Goal: Task Accomplishment & Management: Manage account settings

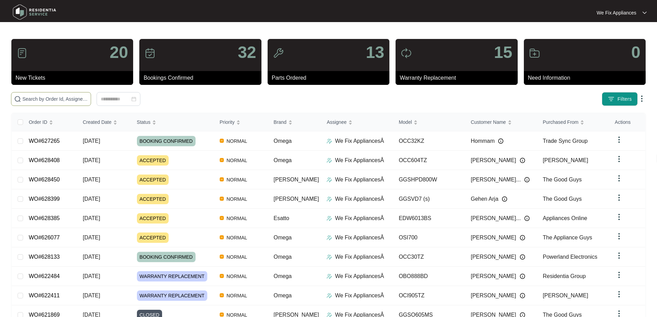
paste input "628385"
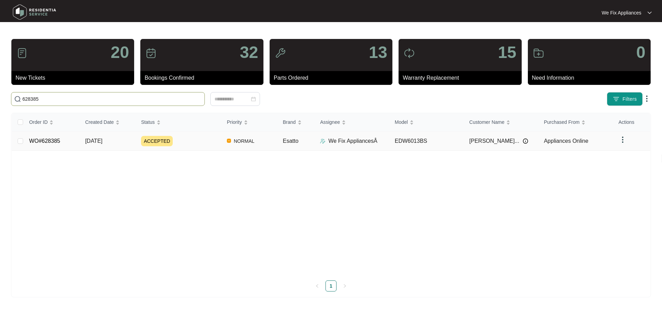
type input "628385"
click at [55, 142] on link "WO#628385" at bounding box center [44, 141] width 31 height 6
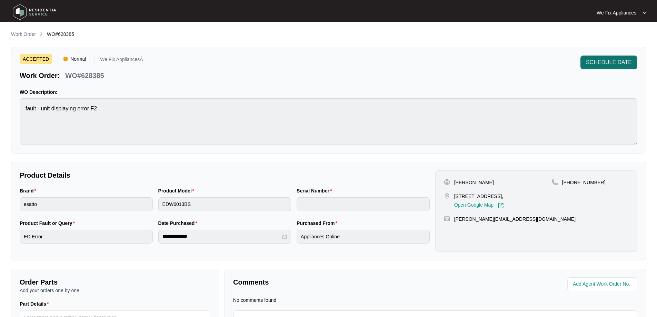
click at [613, 66] on span "SCHEDULE DATE" at bounding box center [609, 62] width 46 height 8
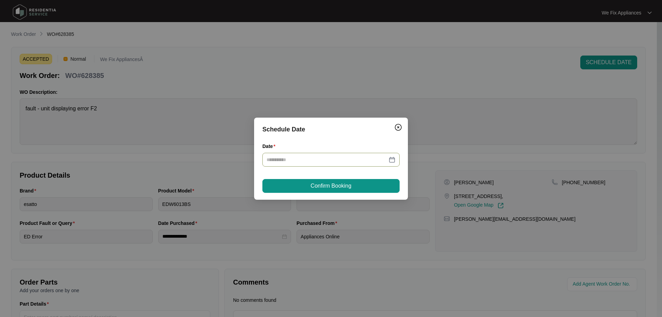
click at [301, 161] on input "Date" at bounding box center [327, 160] width 121 height 8
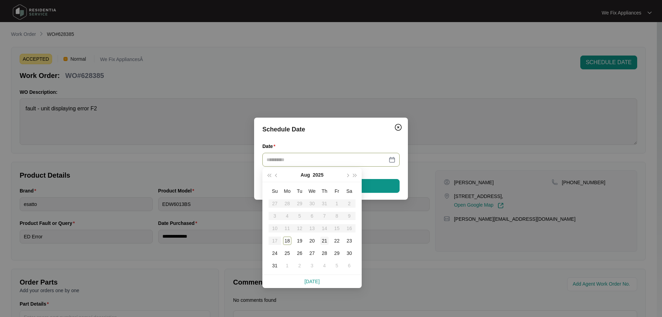
click at [327, 240] on div "21" at bounding box center [324, 241] width 8 height 8
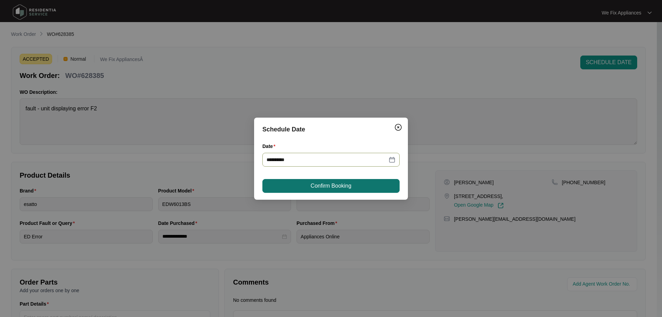
type input "**********"
click at [341, 183] on span "Confirm Booking" at bounding box center [331, 186] width 41 height 8
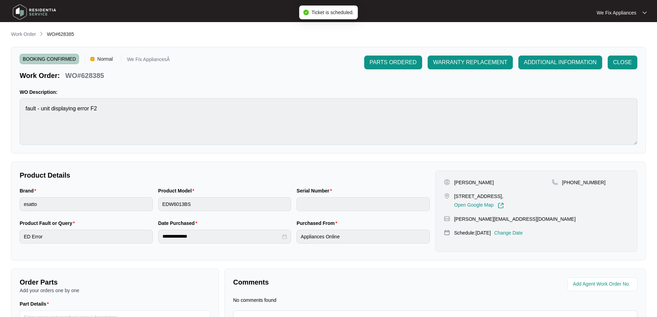
click at [44, 12] on img at bounding box center [34, 12] width 48 height 21
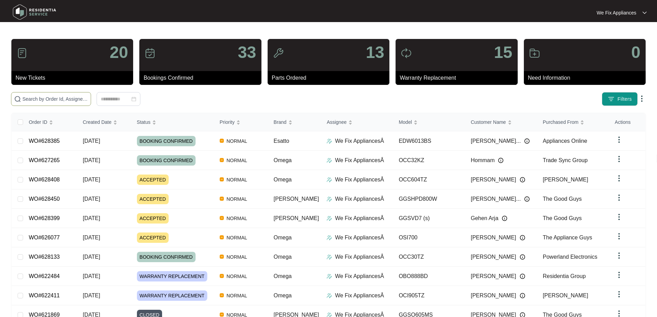
paste input "628450"
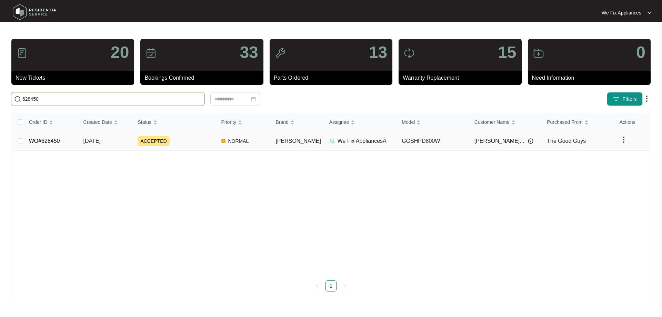
type input "628450"
click at [49, 142] on link "WO#628450" at bounding box center [44, 141] width 31 height 6
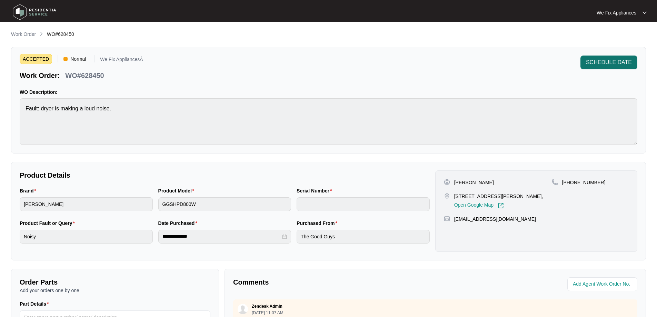
click at [617, 64] on span "SCHEDULE DATE" at bounding box center [609, 62] width 46 height 8
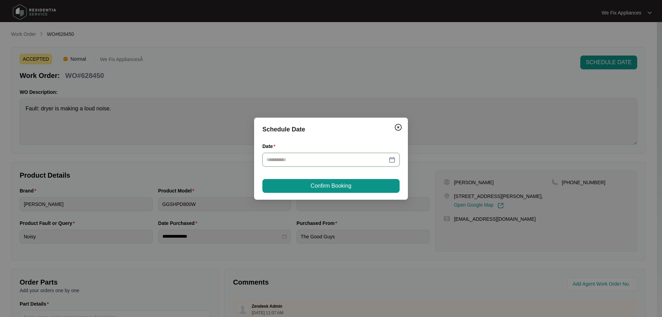
click at [347, 156] on input "Date" at bounding box center [327, 160] width 121 height 8
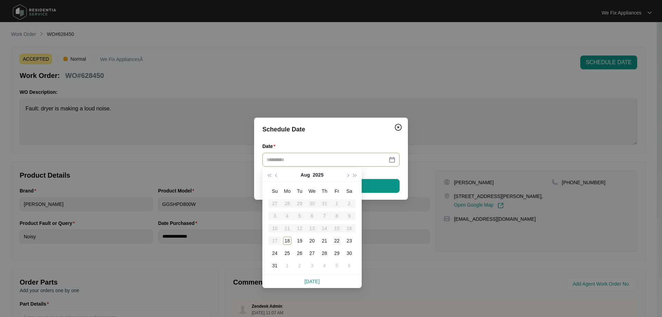
type input "**********"
click at [337, 242] on div "22" at bounding box center [337, 241] width 8 height 8
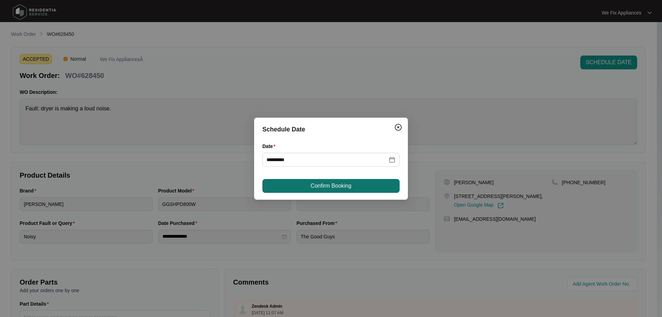
click at [350, 182] on span "Confirm Booking" at bounding box center [331, 186] width 41 height 8
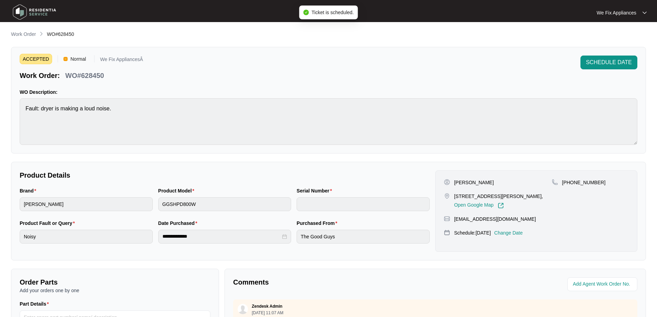
click at [41, 12] on img at bounding box center [34, 12] width 48 height 21
